Goal: Obtain resource: Obtain resource

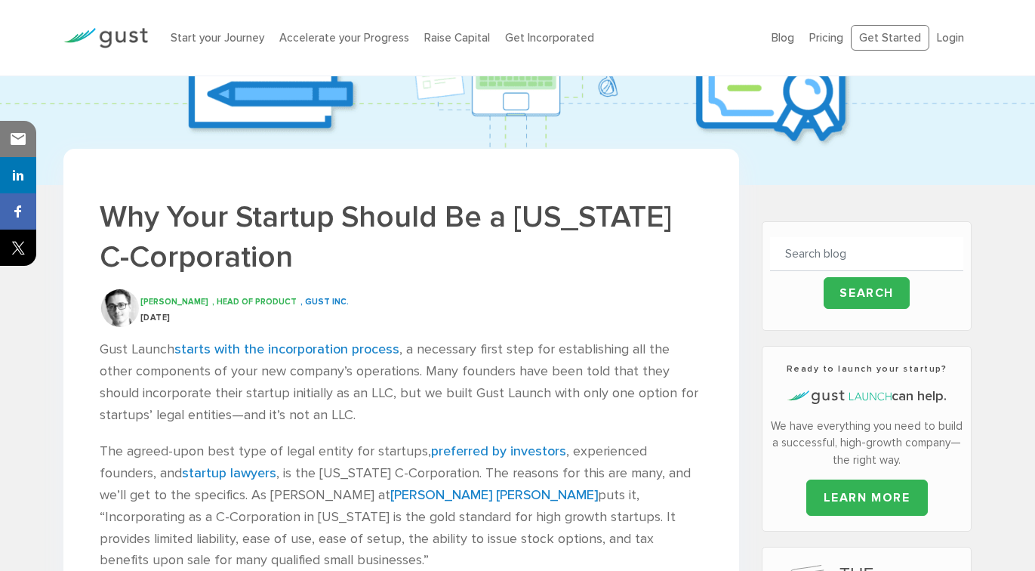
scroll to position [186, 0]
click at [532, 211] on h1 "Why Your Startup Should Be a Delaware C-Corporation" at bounding box center [401, 238] width 603 height 80
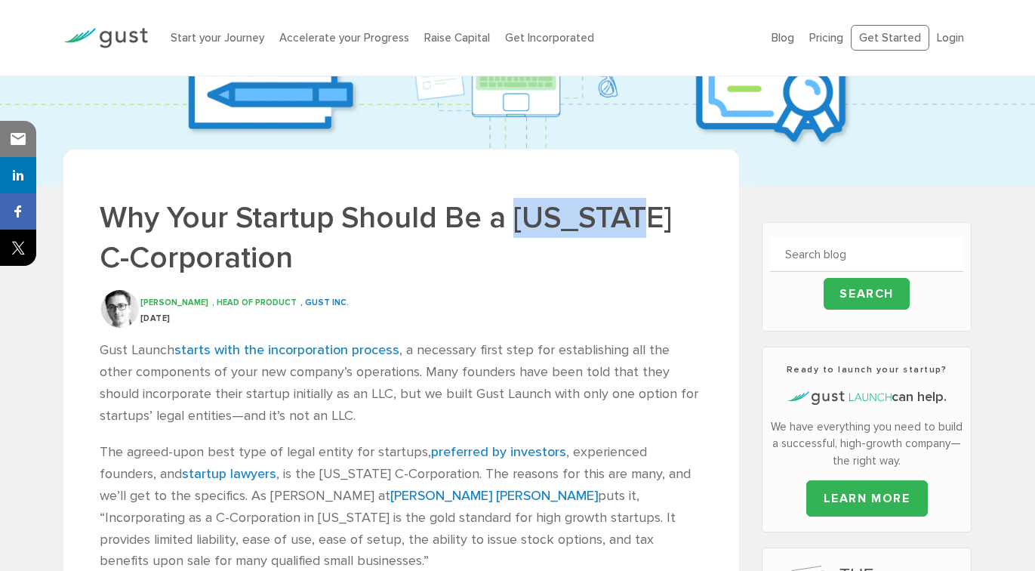
click at [532, 211] on h1 "Why Your Startup Should Be a Delaware C-Corporation" at bounding box center [401, 238] width 603 height 80
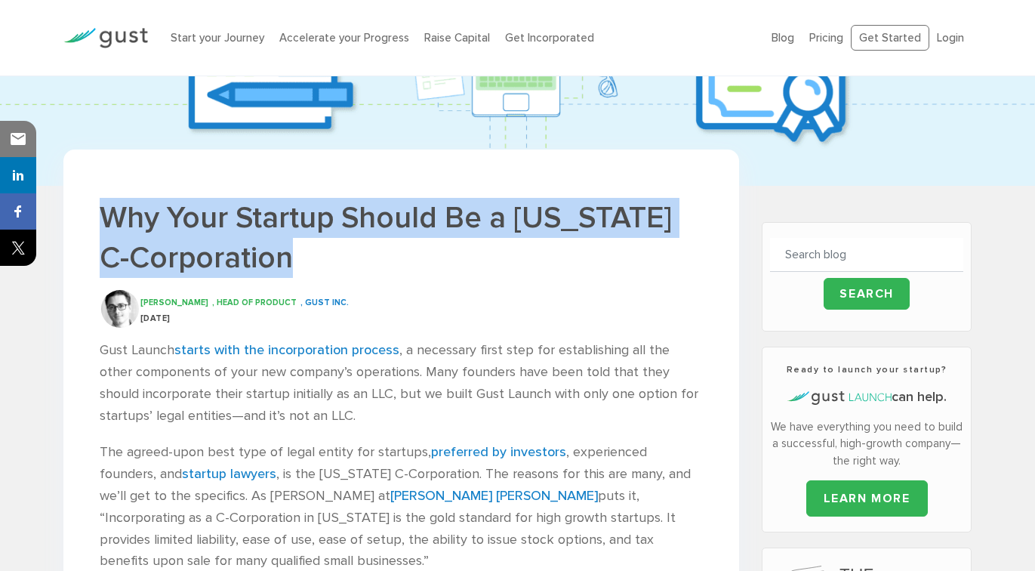
click at [532, 211] on h1 "Why Your Startup Should Be a Delaware C-Corporation" at bounding box center [401, 238] width 603 height 80
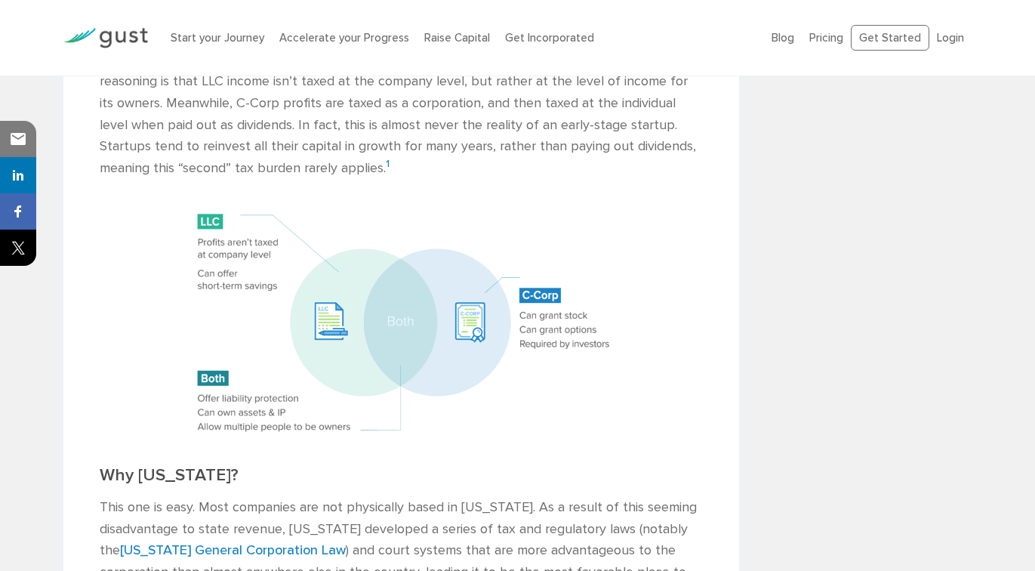
scroll to position [2057, 0]
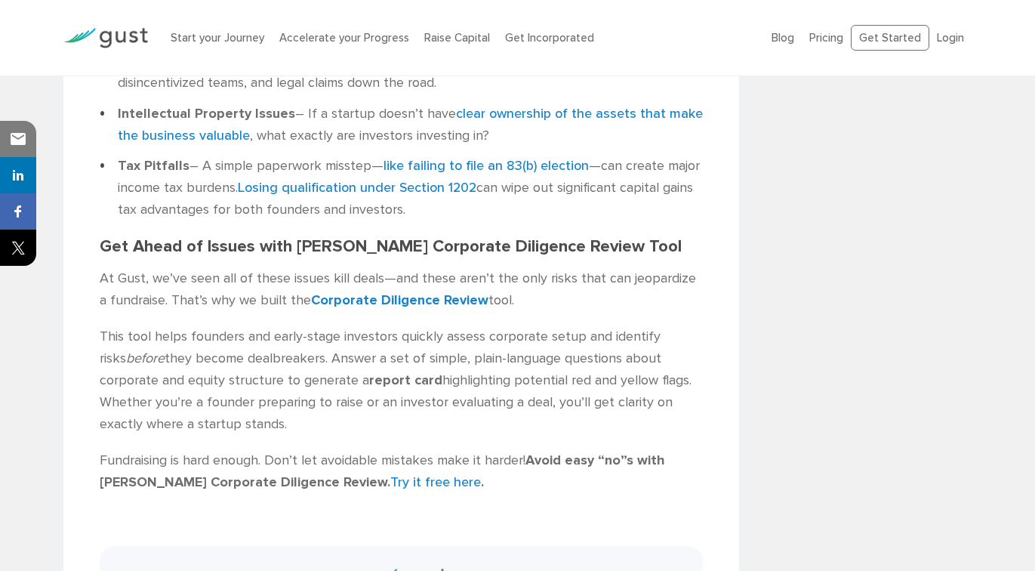
scroll to position [1248, 0]
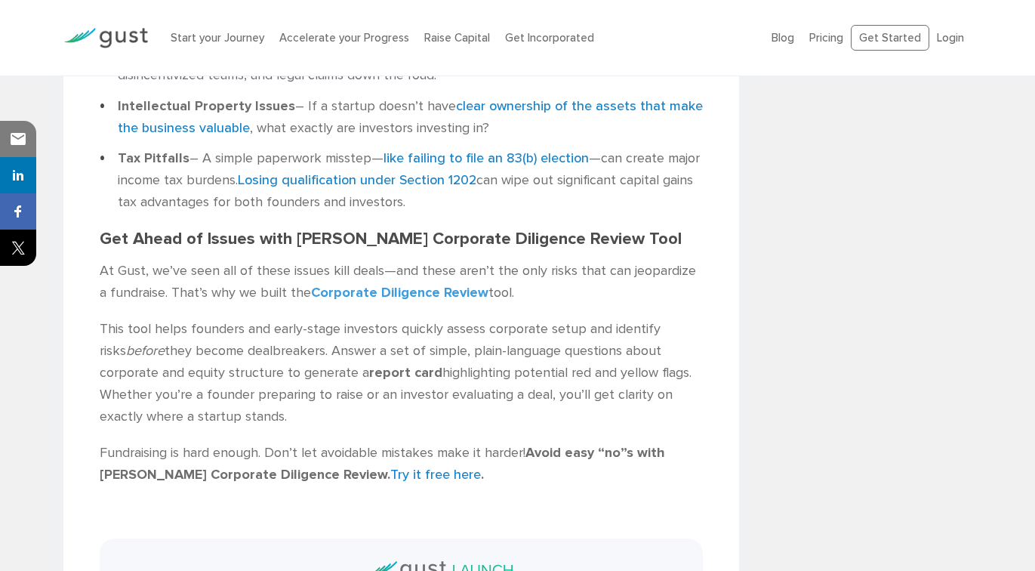
click at [406, 285] on b "Corporate Diligence Review" at bounding box center [399, 293] width 177 height 16
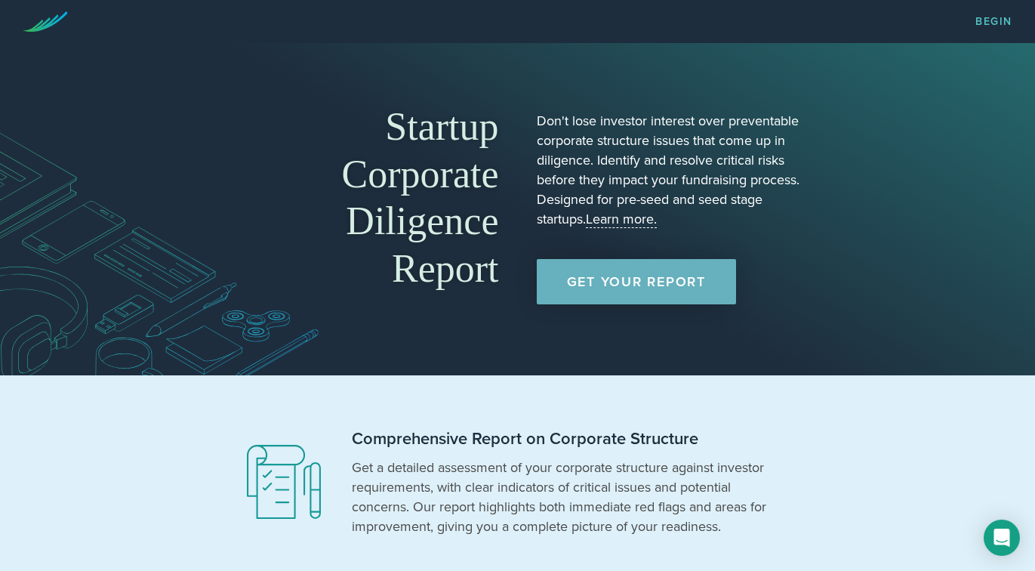
click at [602, 275] on link "Get Your Report" at bounding box center [636, 281] width 199 height 45
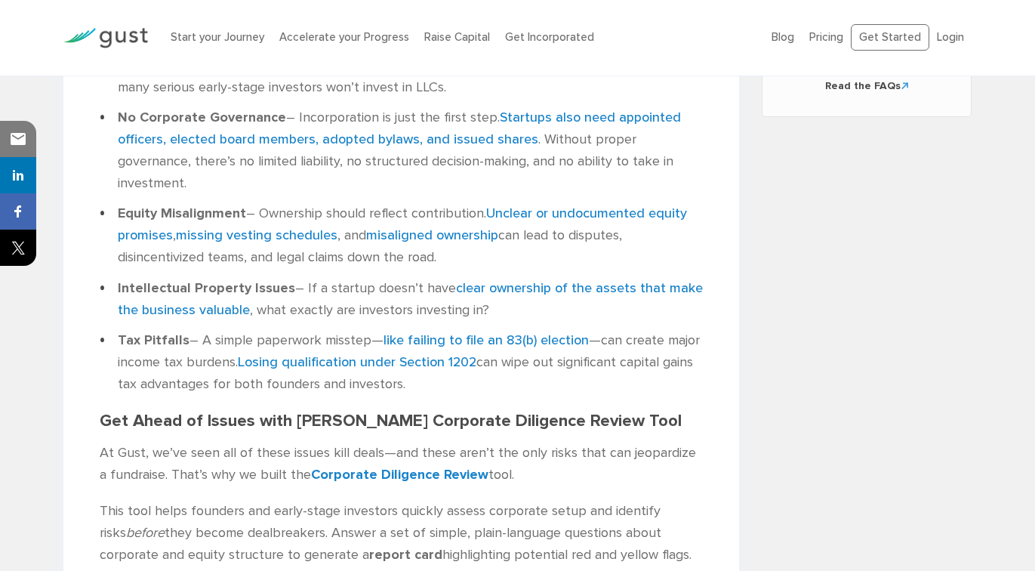
scroll to position [1064, 0]
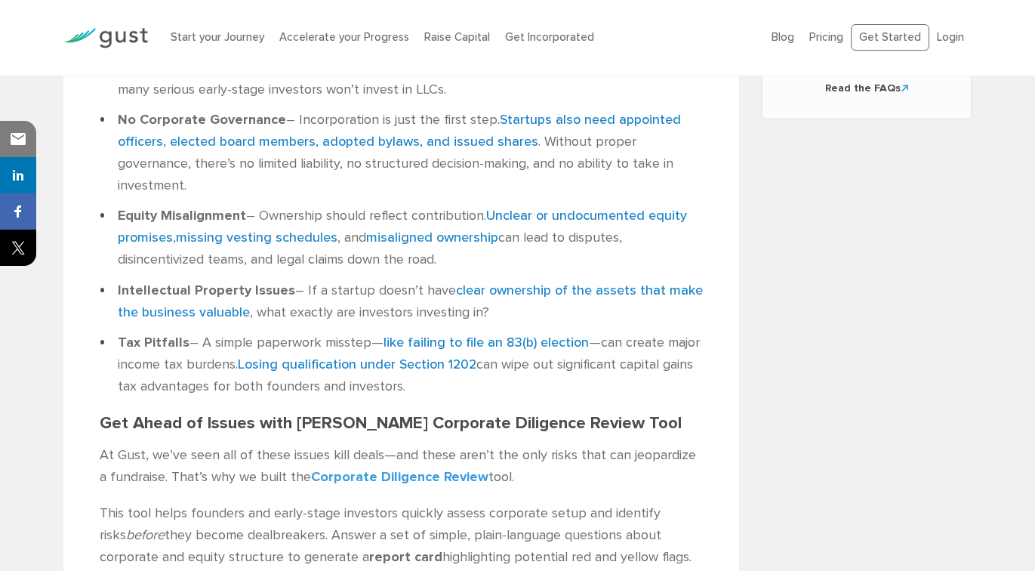
click at [340, 469] on b "Corporate Diligence Review" at bounding box center [399, 477] width 177 height 16
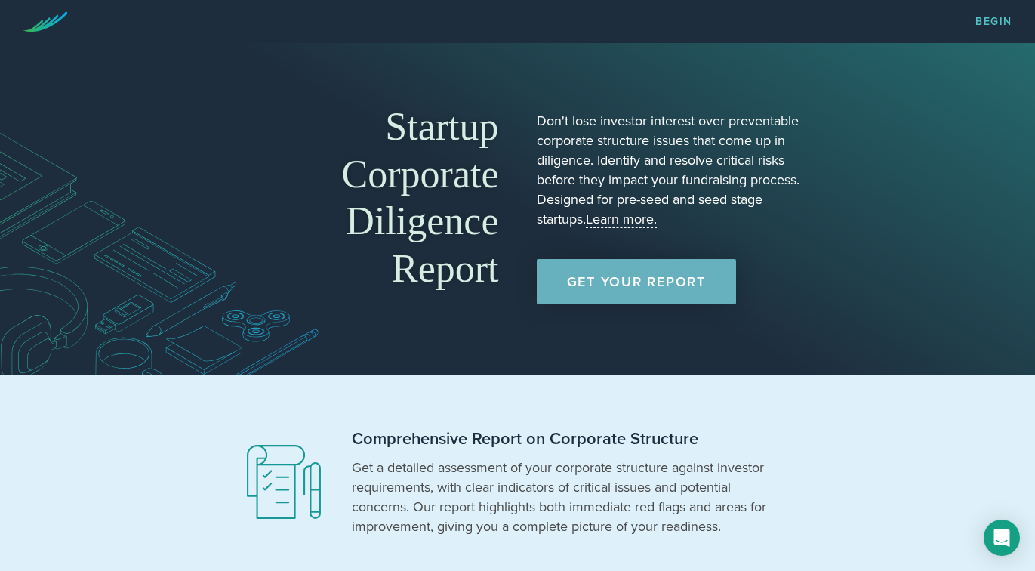
click at [614, 303] on link "Get Your Report" at bounding box center [636, 281] width 199 height 45
